Goal: Use online tool/utility: Utilize a website feature to perform a specific function

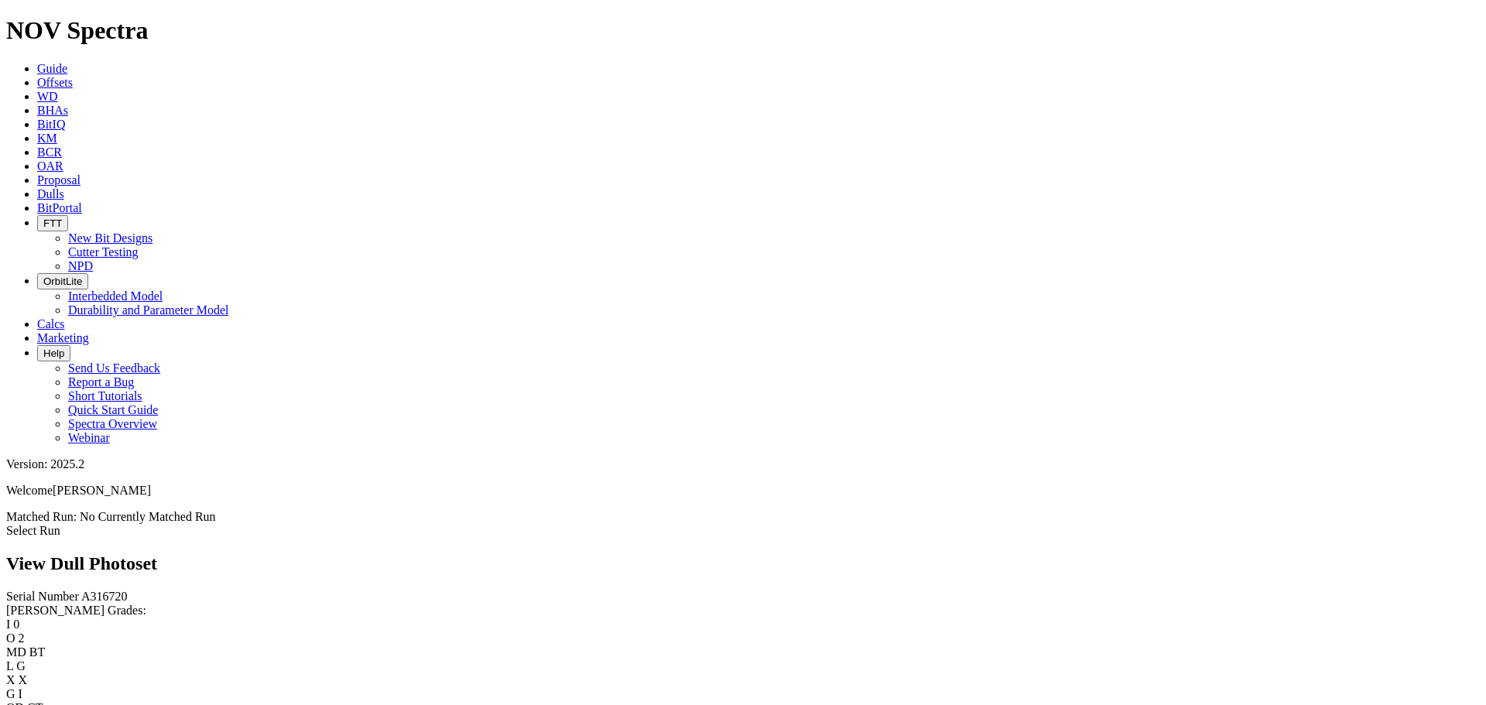
click at [81, 590] on span "A316720" at bounding box center [104, 596] width 46 height 13
copy span "A316720"
click at [60, 524] on link "Select Run" at bounding box center [33, 530] width 54 height 13
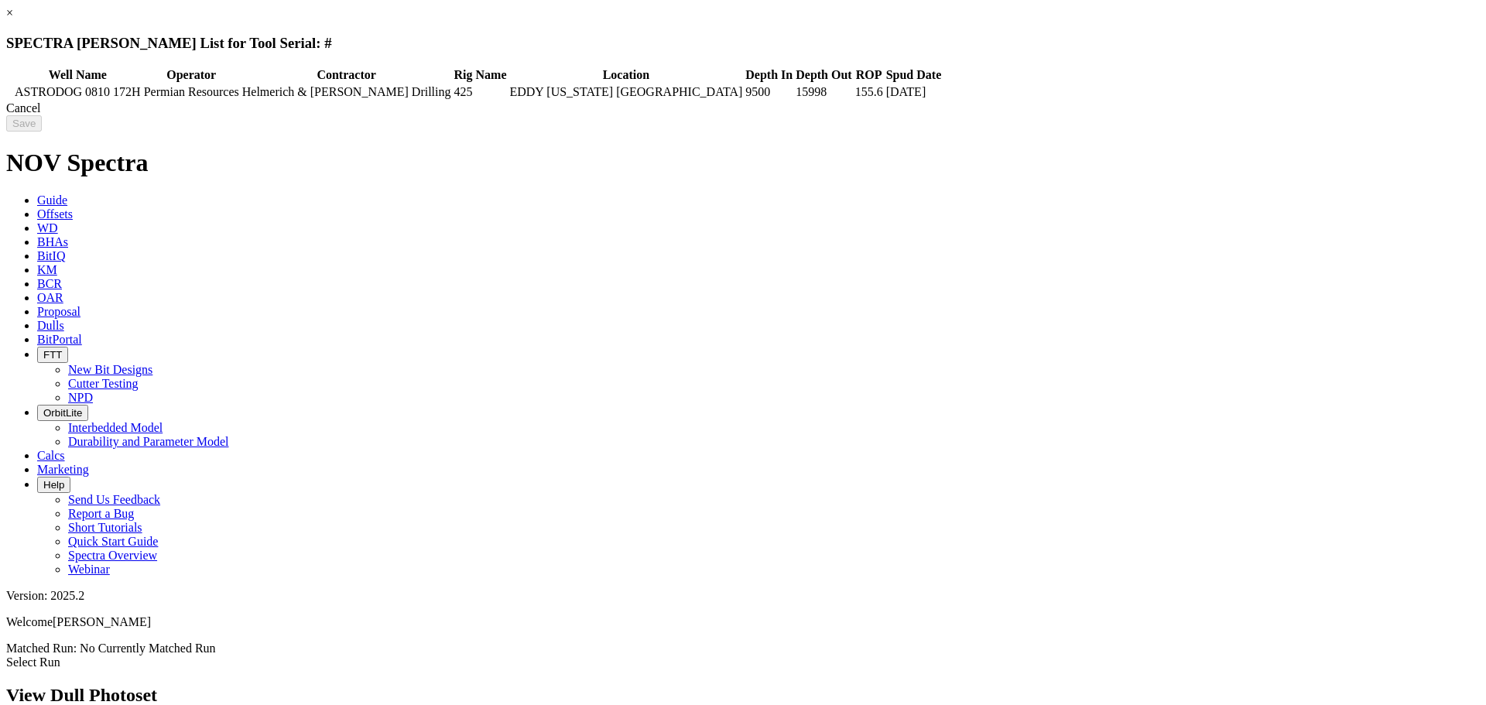
click at [12, 88] on td at bounding box center [10, 91] width 5 height 15
click at [42, 128] on input "Save" at bounding box center [24, 123] width 36 height 16
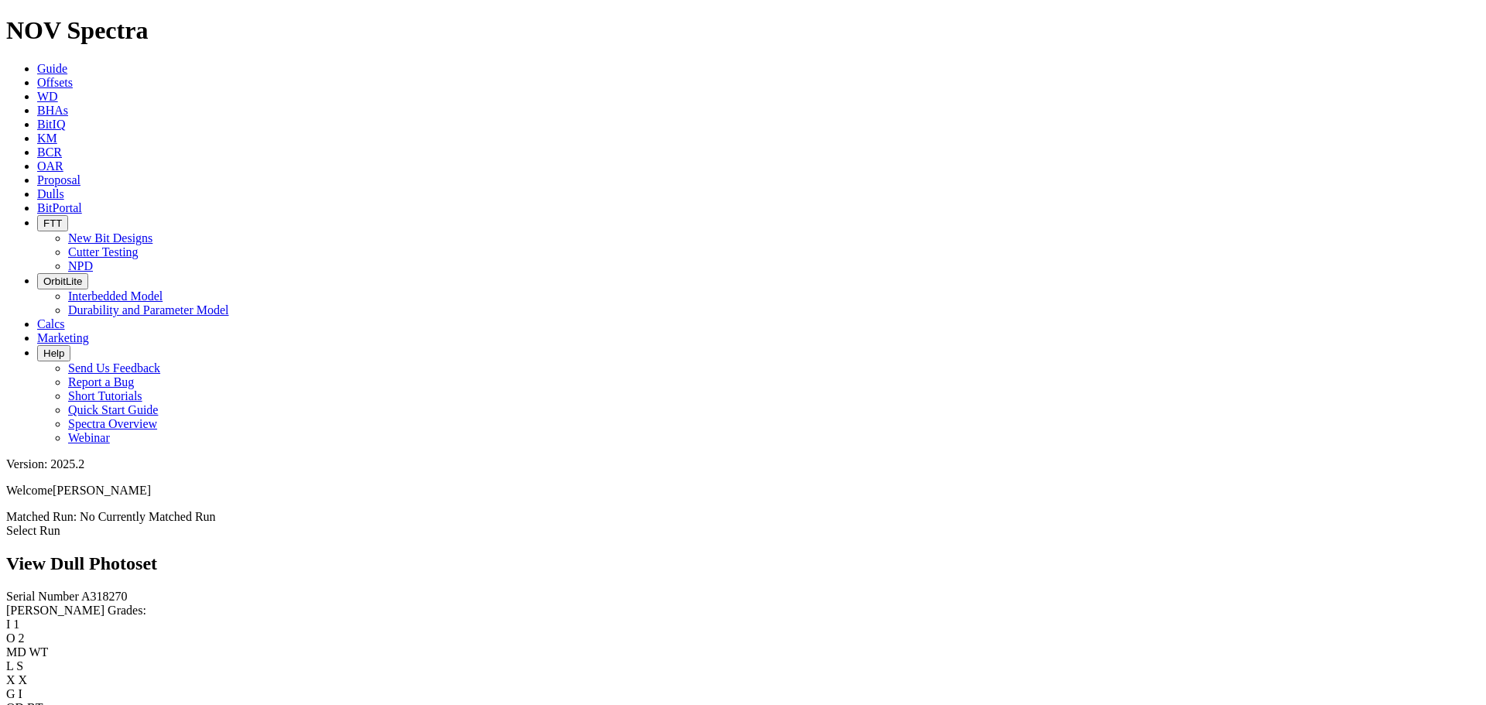
scroll to position [232, 0]
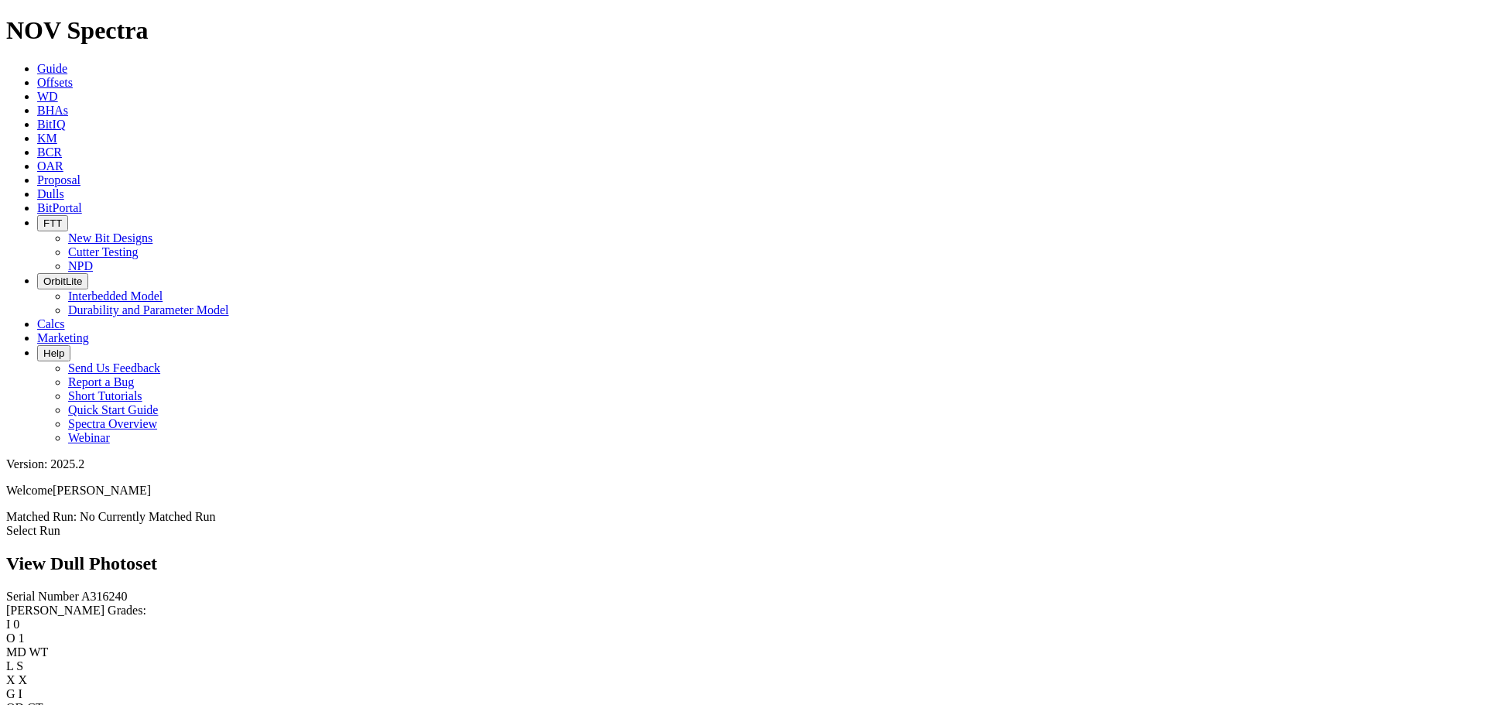
scroll to position [542, 0]
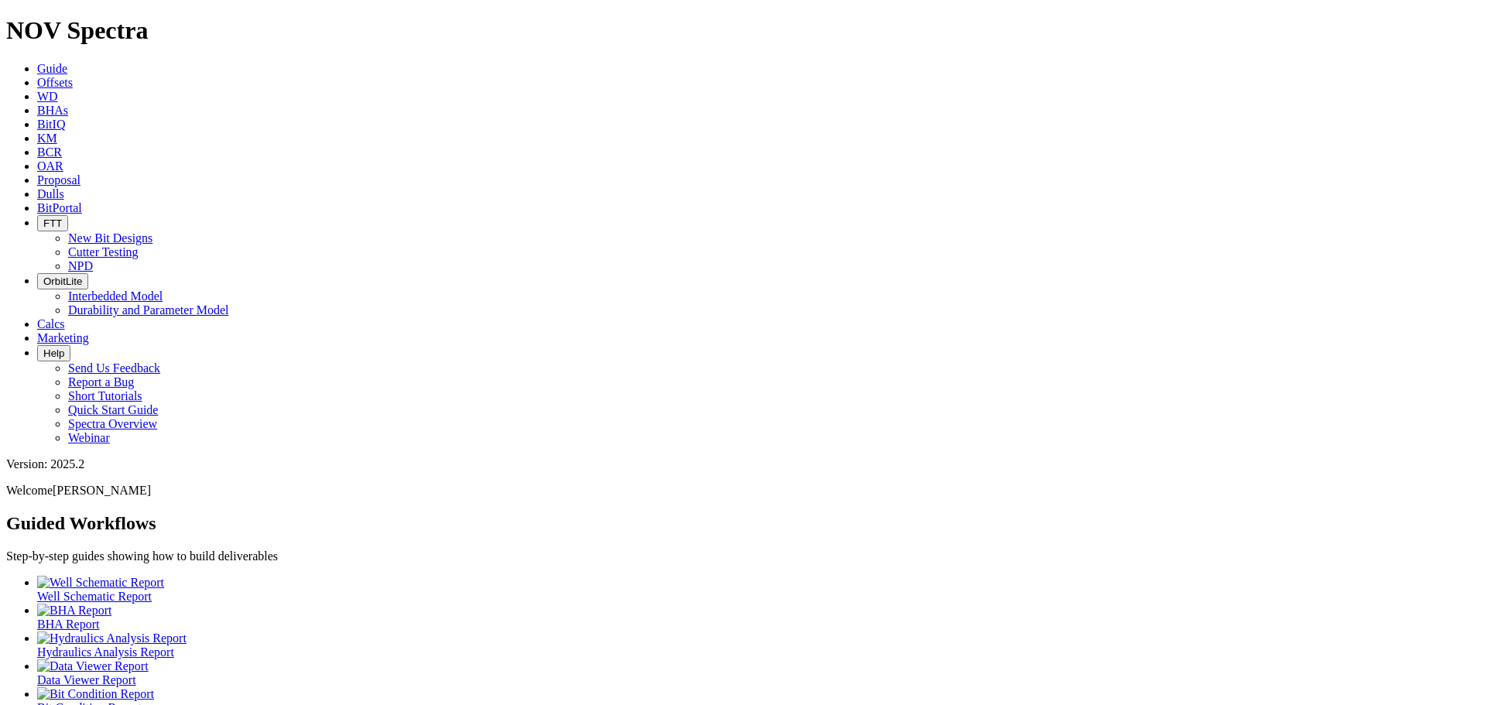
click at [43, 217] on icon "button" at bounding box center [43, 223] width 0 height 12
click at [903, 549] on p "Step-by-step guides showing how to build deliverables" at bounding box center [742, 556] width 1473 height 14
click at [82, 201] on span "BitPortal" at bounding box center [59, 207] width 45 height 13
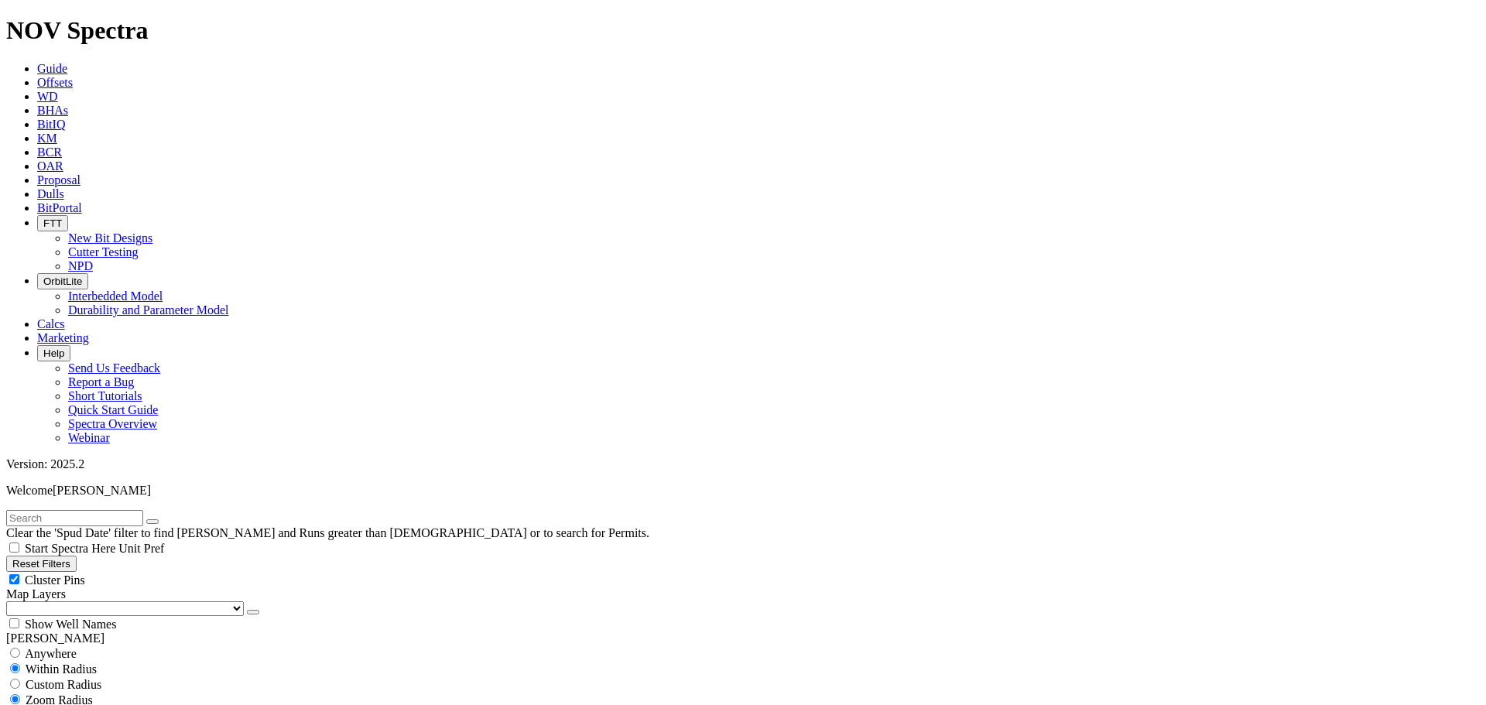
type input "1/1/25"
select select "6.75"
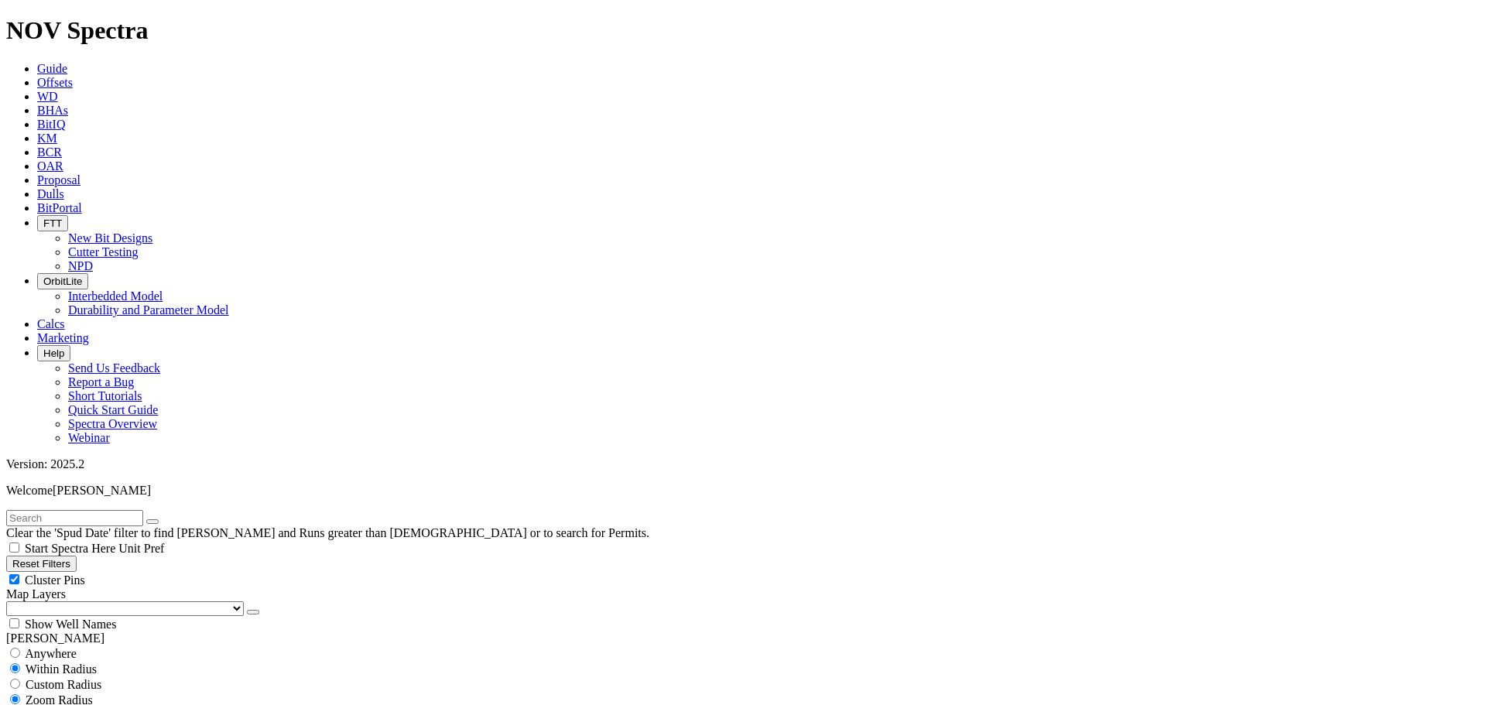
checkbox input "false"
select select "? number:6.75 ?"
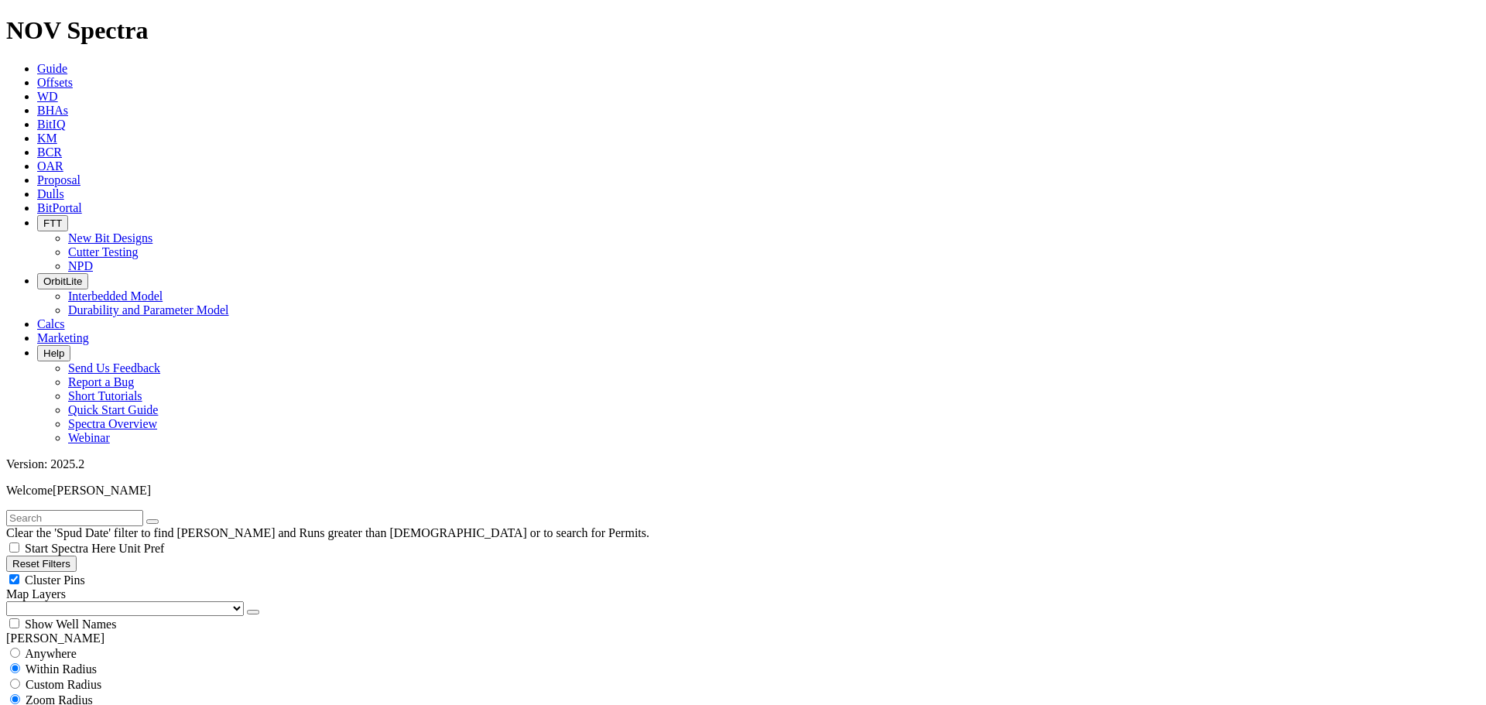
type input "9000"
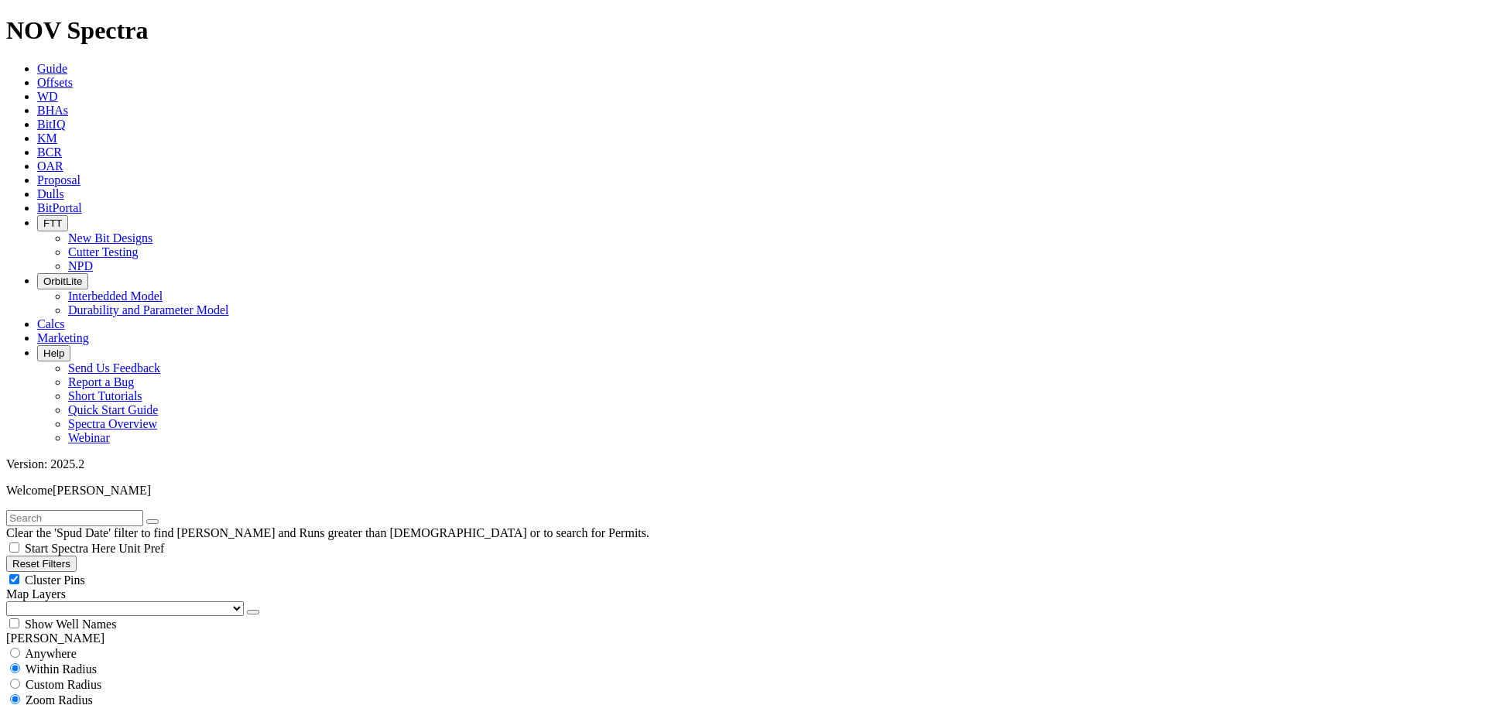
scroll to position [1393, 0]
type input "5000"
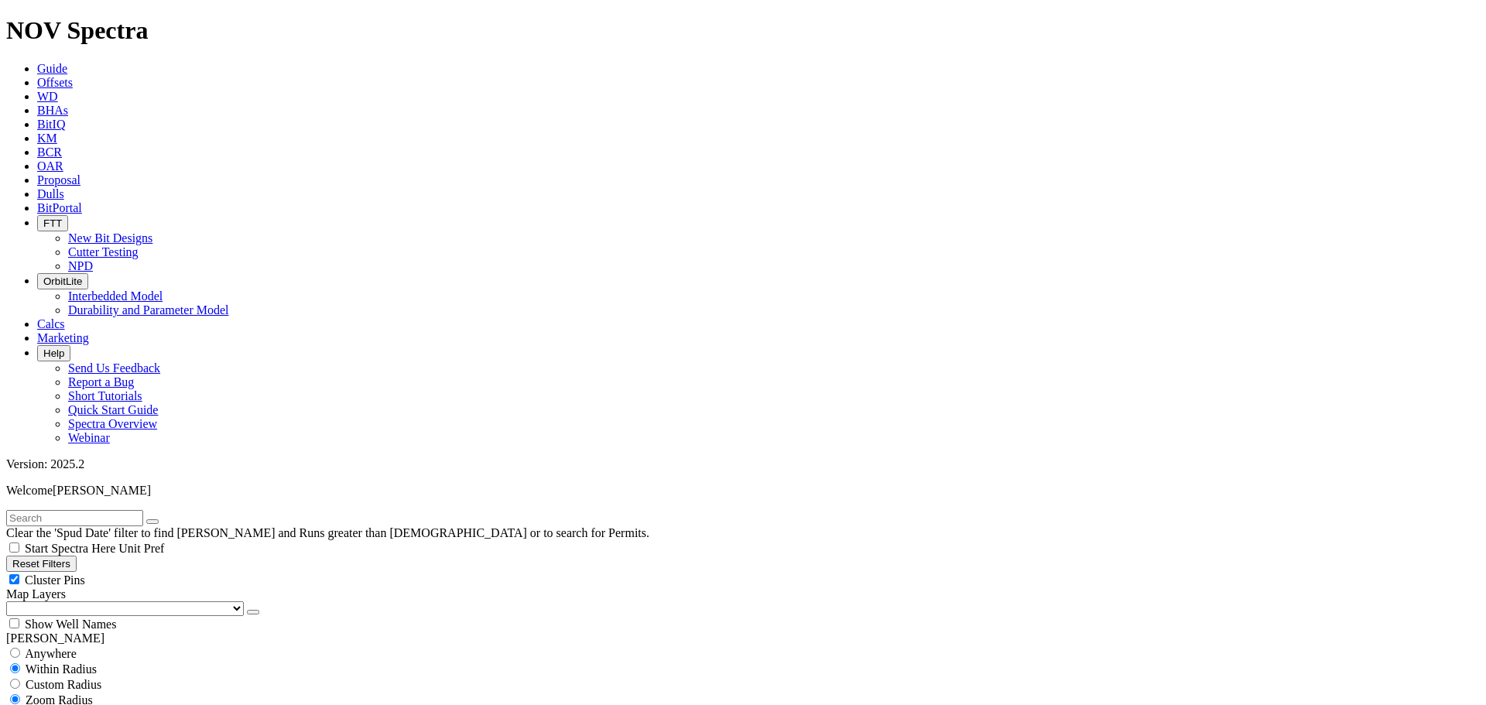
scroll to position [45449, 0]
type input "50"
